Goal: Transaction & Acquisition: Purchase product/service

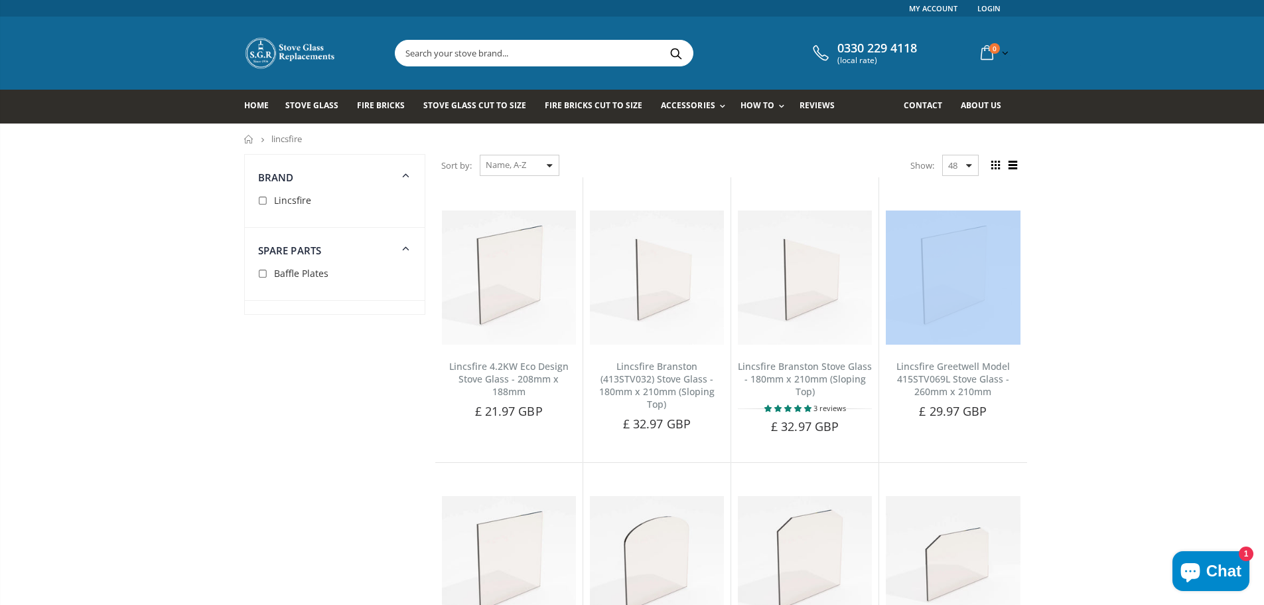
drag, startPoint x: 1198, startPoint y: 291, endPoint x: 1266, endPoint y: 194, distance: 118.7
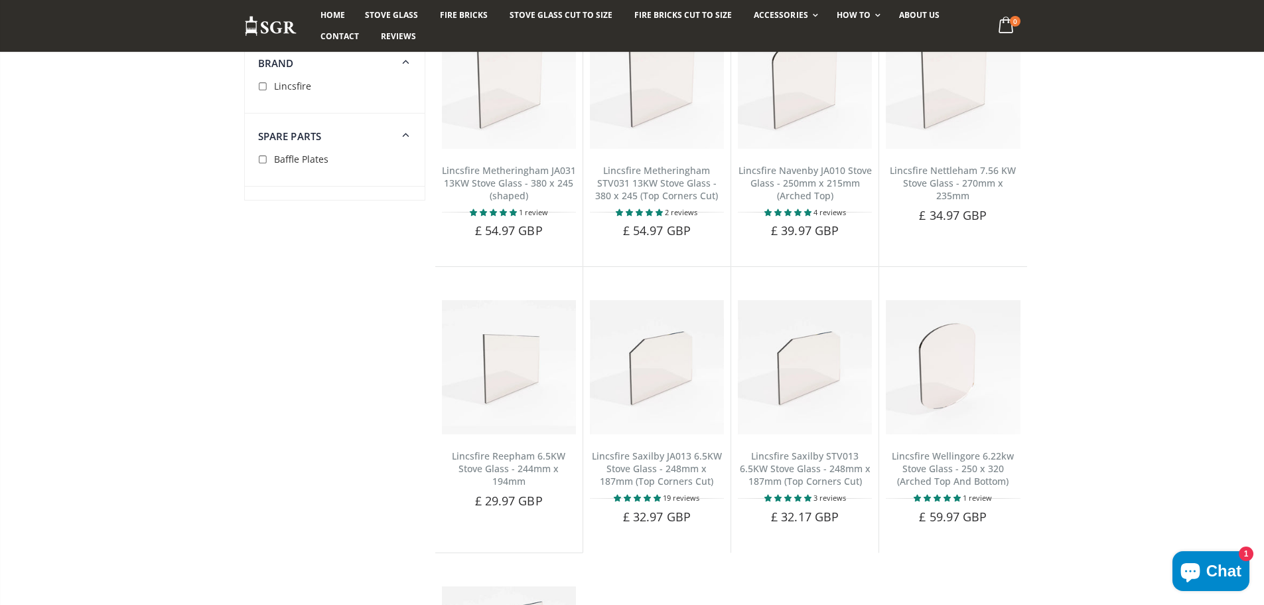
scroll to position [1065, 0]
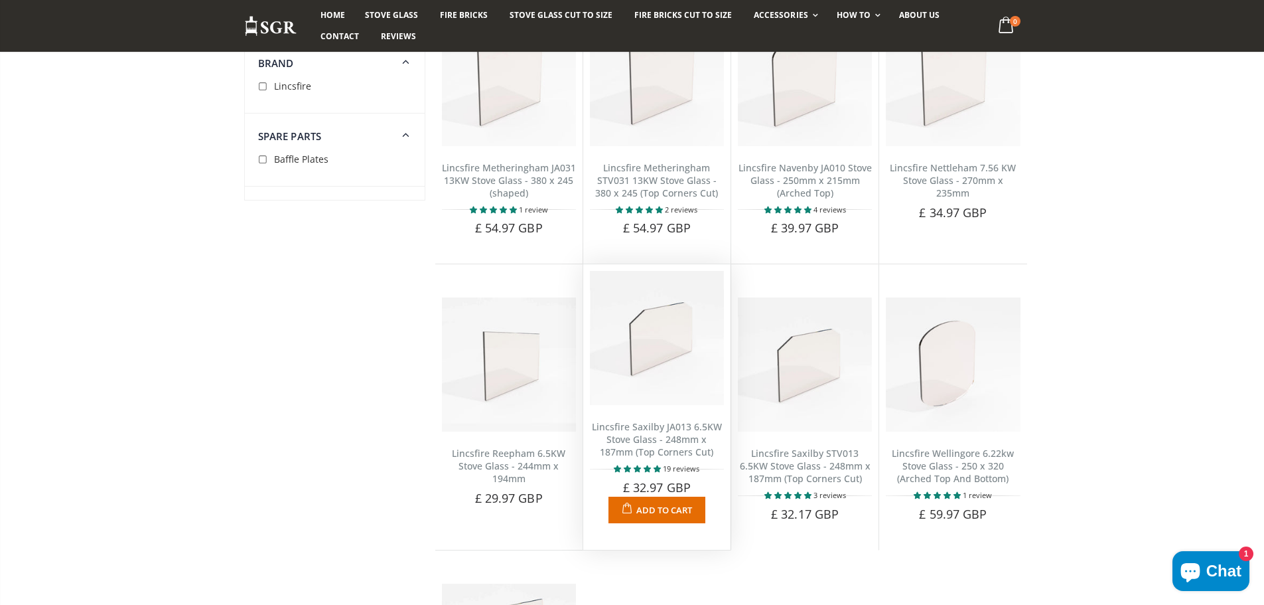
click at [659, 504] on span "Add to Cart" at bounding box center [664, 510] width 56 height 12
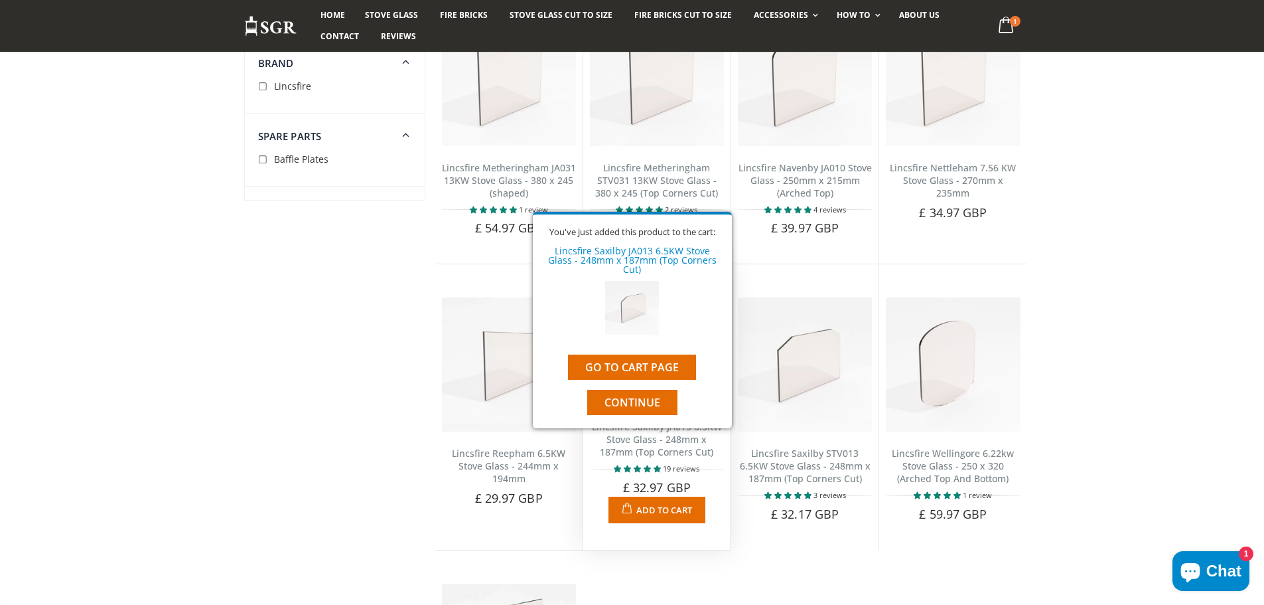
click at [659, 504] on span "Add to Cart" at bounding box center [664, 510] width 56 height 12
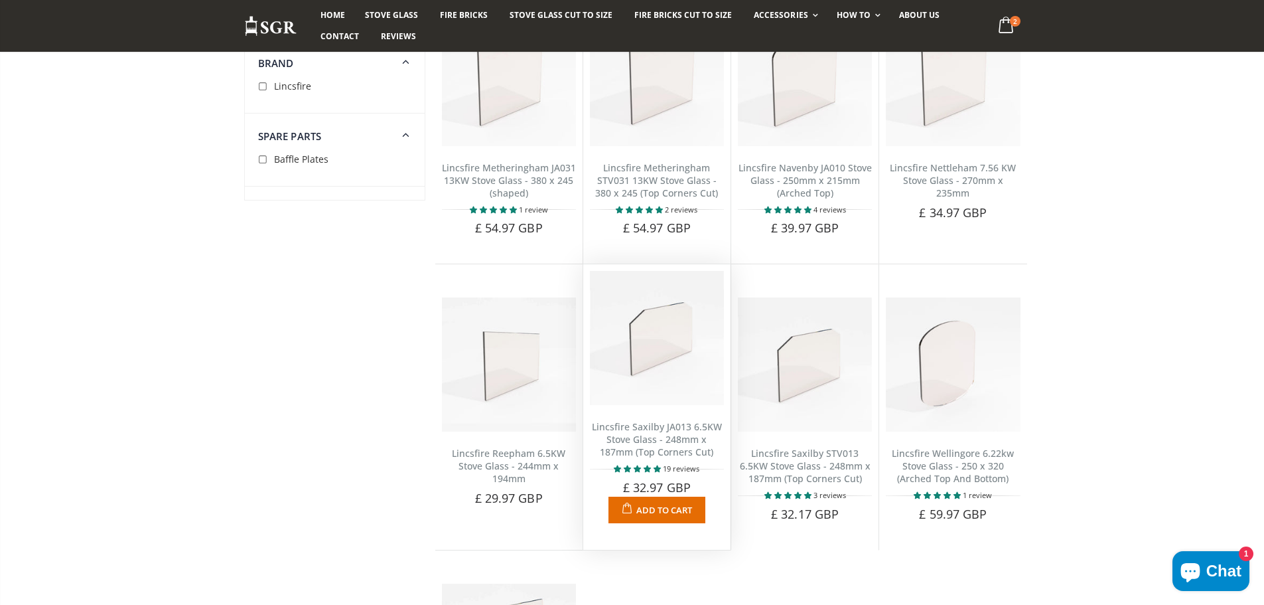
click at [674, 504] on span "Add to Cart" at bounding box center [664, 510] width 56 height 12
click at [666, 504] on span "Add to Cart" at bounding box center [664, 510] width 56 height 12
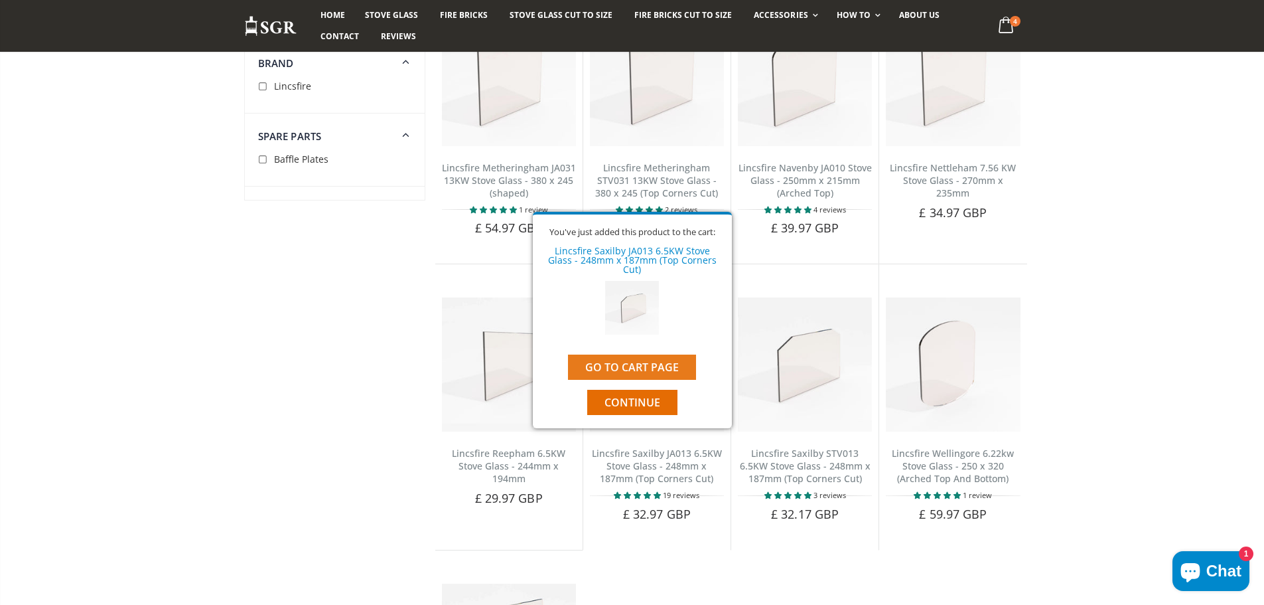
click at [644, 359] on link "Go to cart page" at bounding box center [632, 366] width 128 height 25
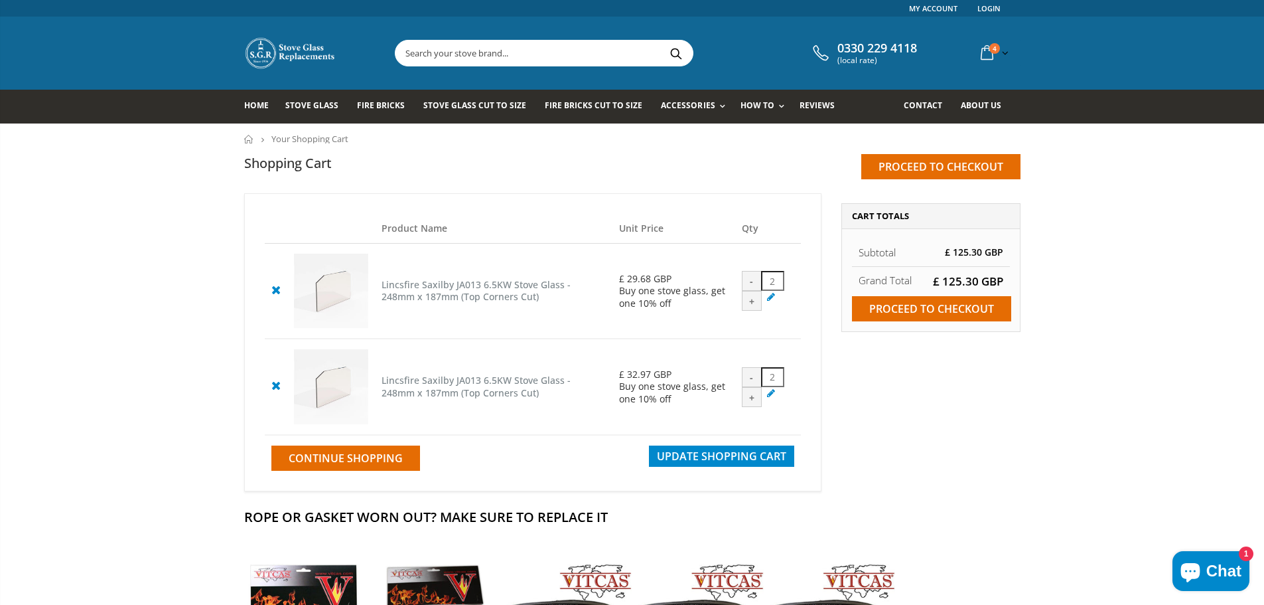
click at [283, 285] on icon at bounding box center [275, 289] width 17 height 16
click at [275, 289] on icon at bounding box center [275, 289] width 17 height 16
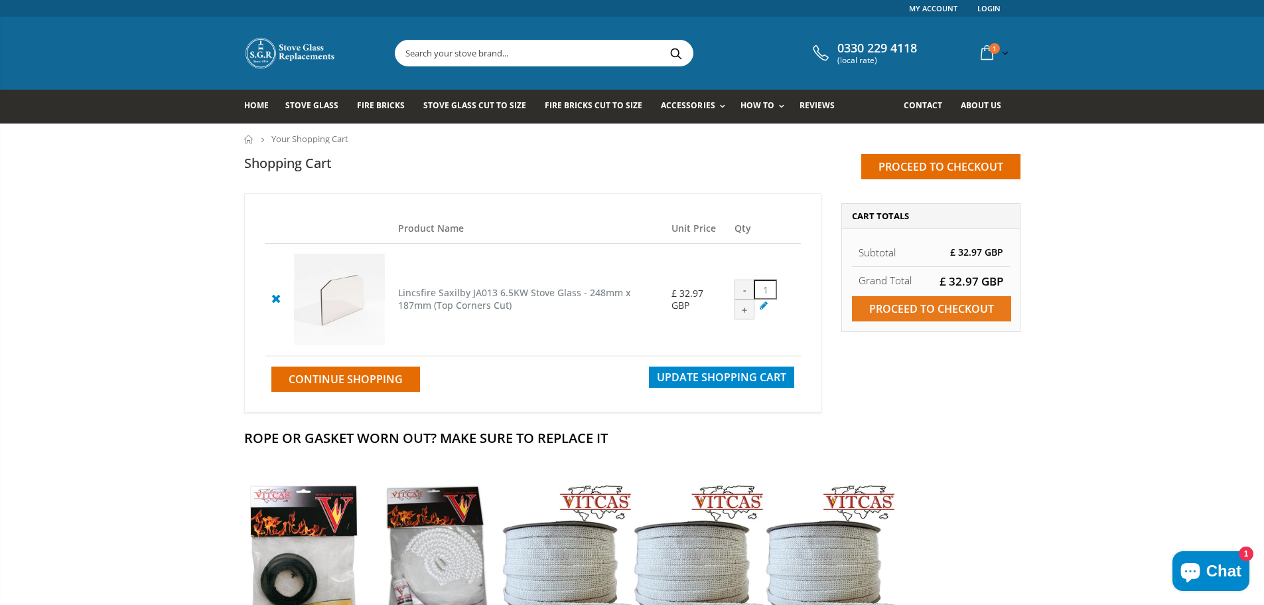
click at [939, 309] on input "Proceed to checkout" at bounding box center [931, 308] width 159 height 25
